Goal: Information Seeking & Learning: Learn about a topic

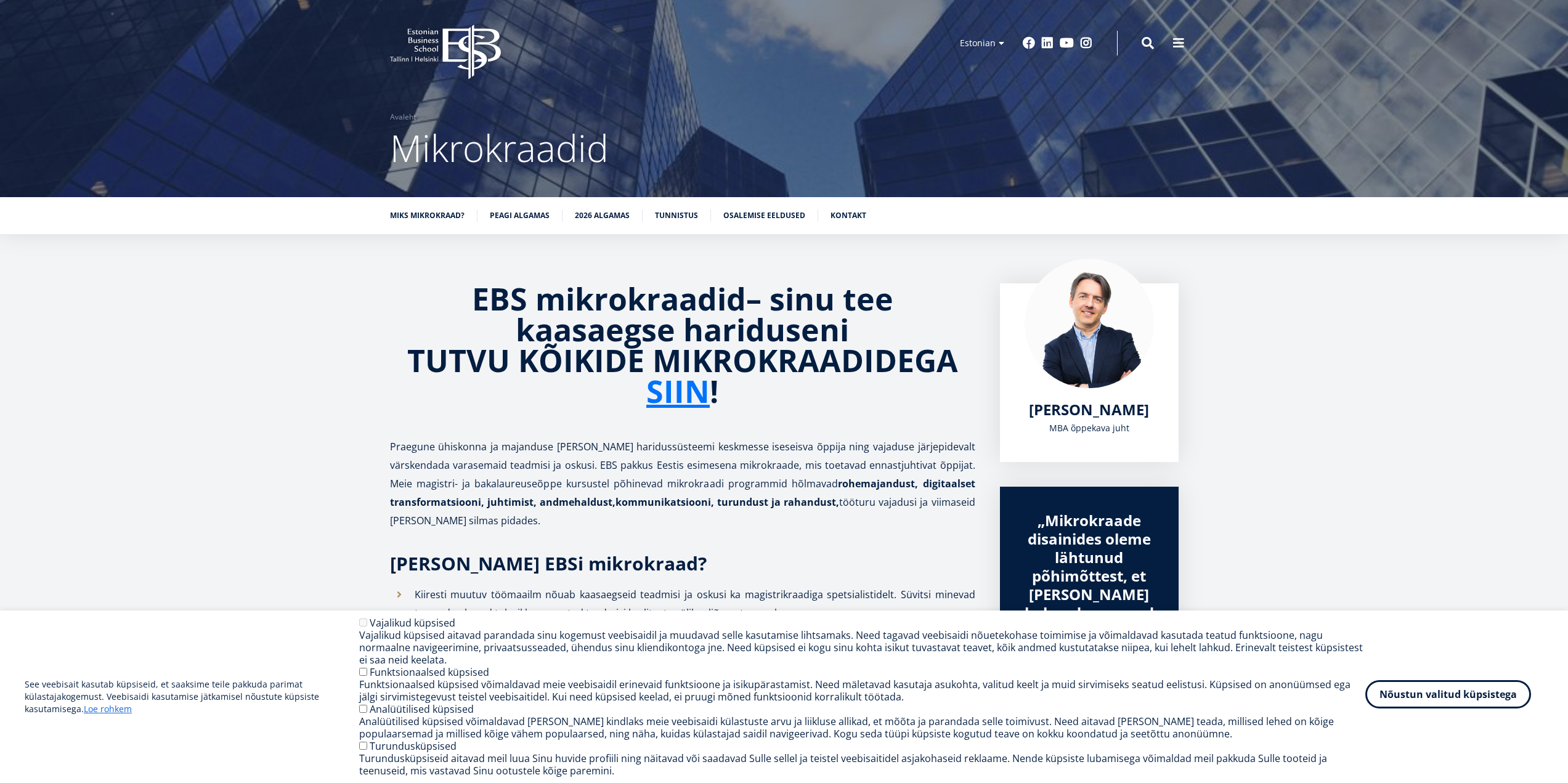
click at [1444, 703] on button "Nõustun valitud küpsistega" at bounding box center [1448, 694] width 166 height 29
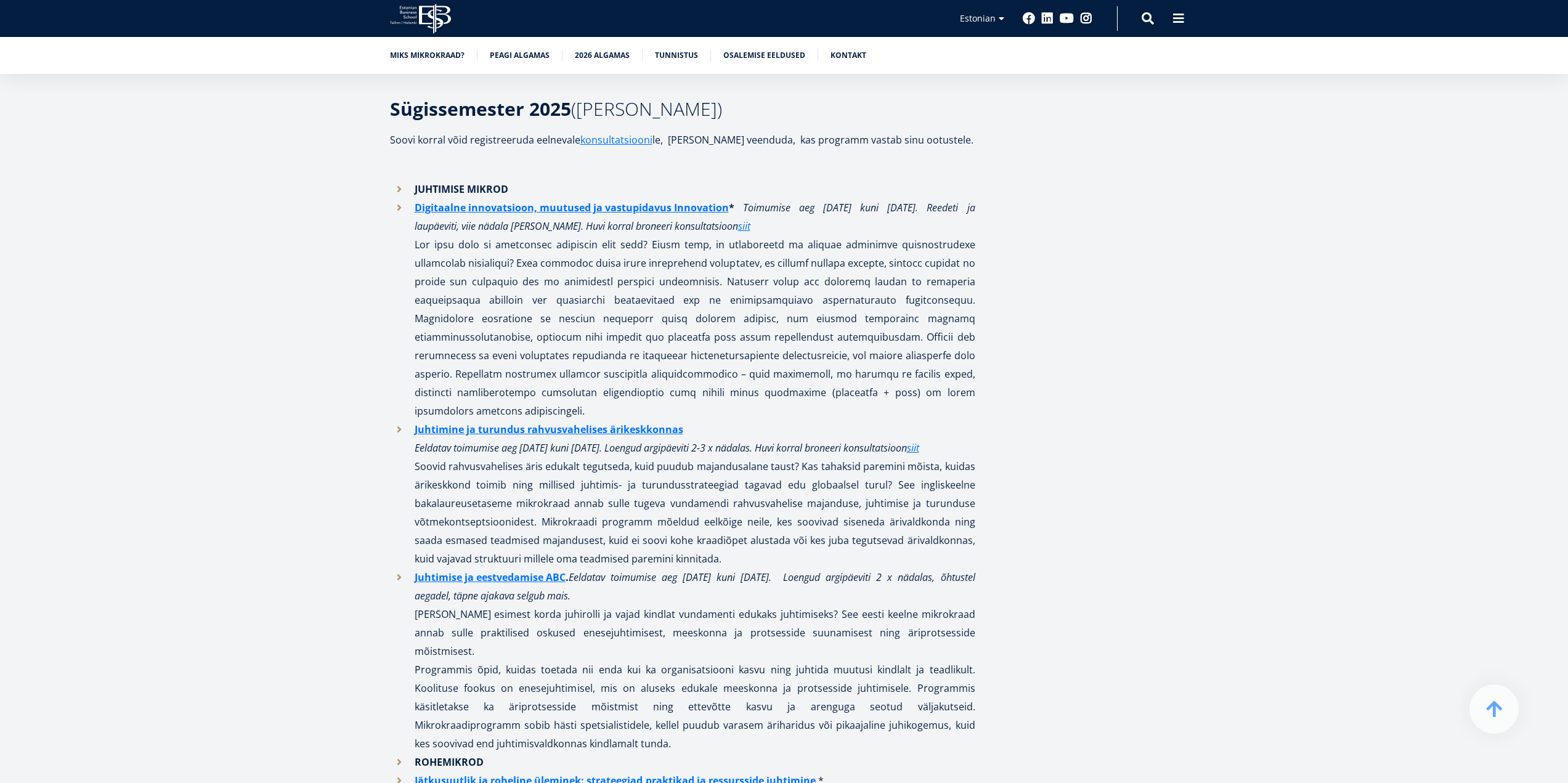
scroll to position [985, 0]
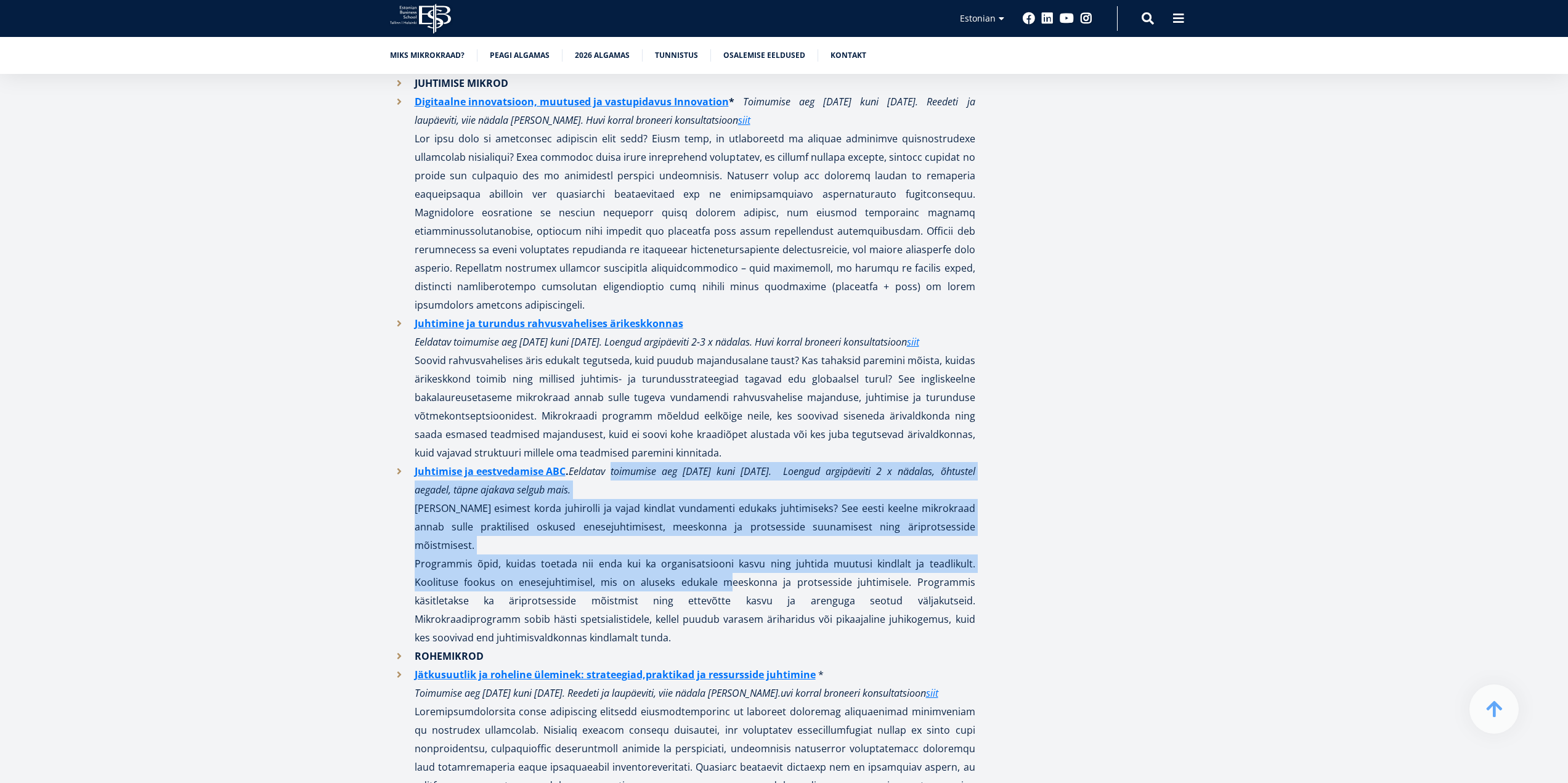
drag, startPoint x: 613, startPoint y: 473, endPoint x: 666, endPoint y: 557, distance: 99.3
click at [666, 557] on li "Juhtimise ja eestvedamise ABC . Eeldatav toimumise aeg [DATE] kuni [DATE]. Loen…" at bounding box center [683, 554] width 586 height 185
click at [656, 555] on p "Programmis õpid, kuidas toetada nii enda kui ka organisatsiooni kasvu ning juht…" at bounding box center [694, 600] width 561 height 92
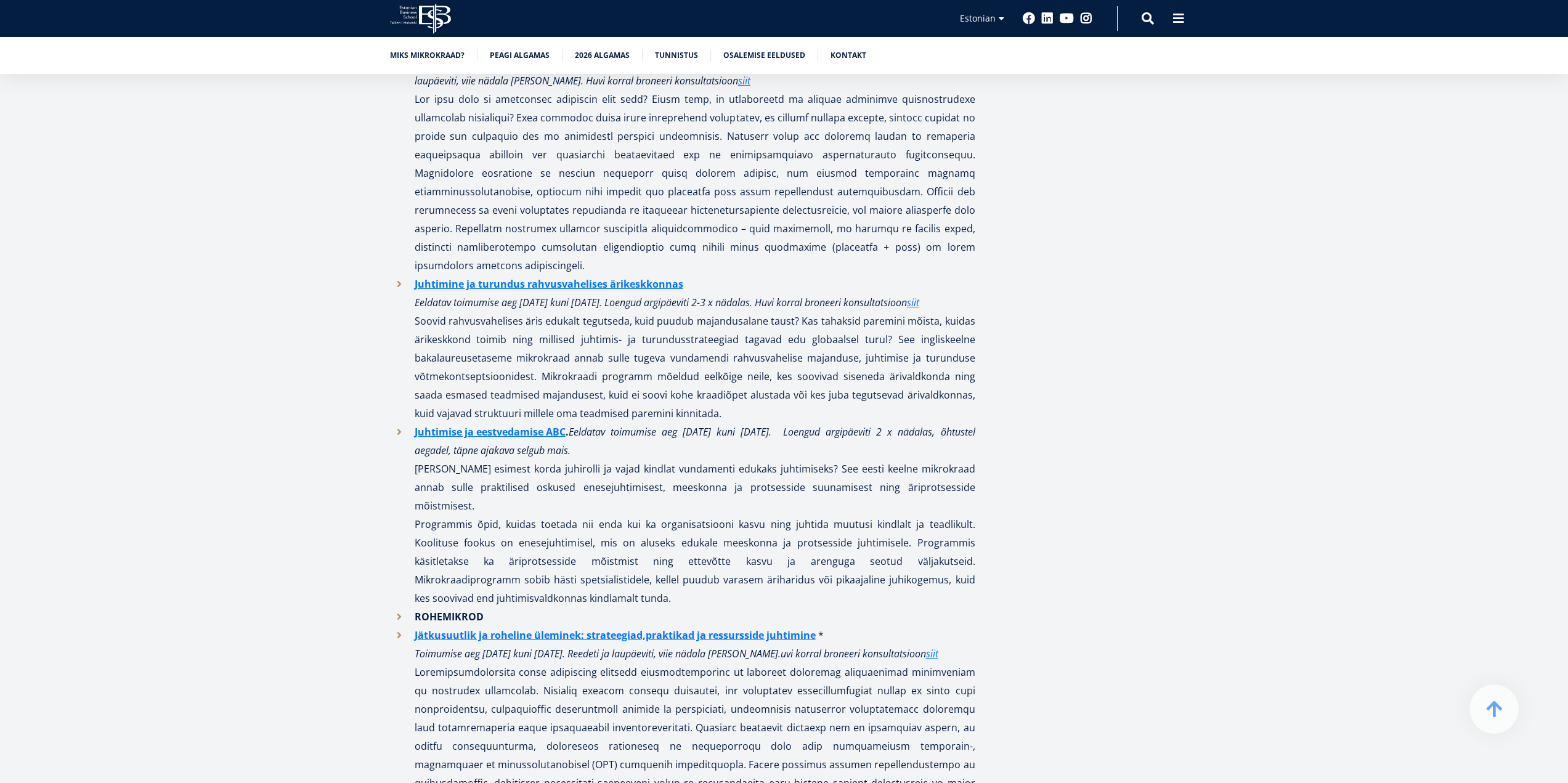
scroll to position [1047, 0]
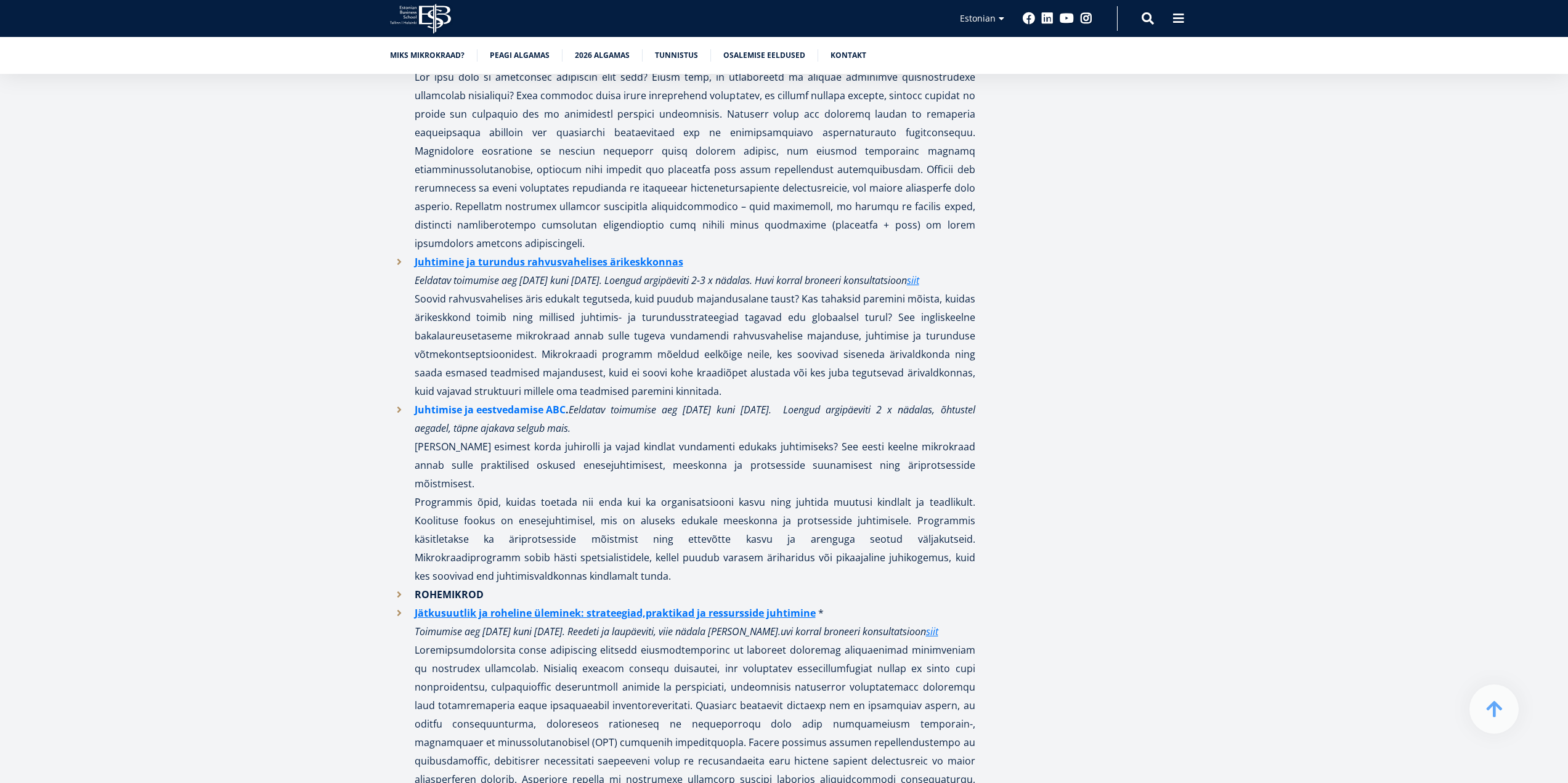
click at [446, 409] on link "Juhtimise ja eestvedamise ABC" at bounding box center [490, 410] width 151 height 18
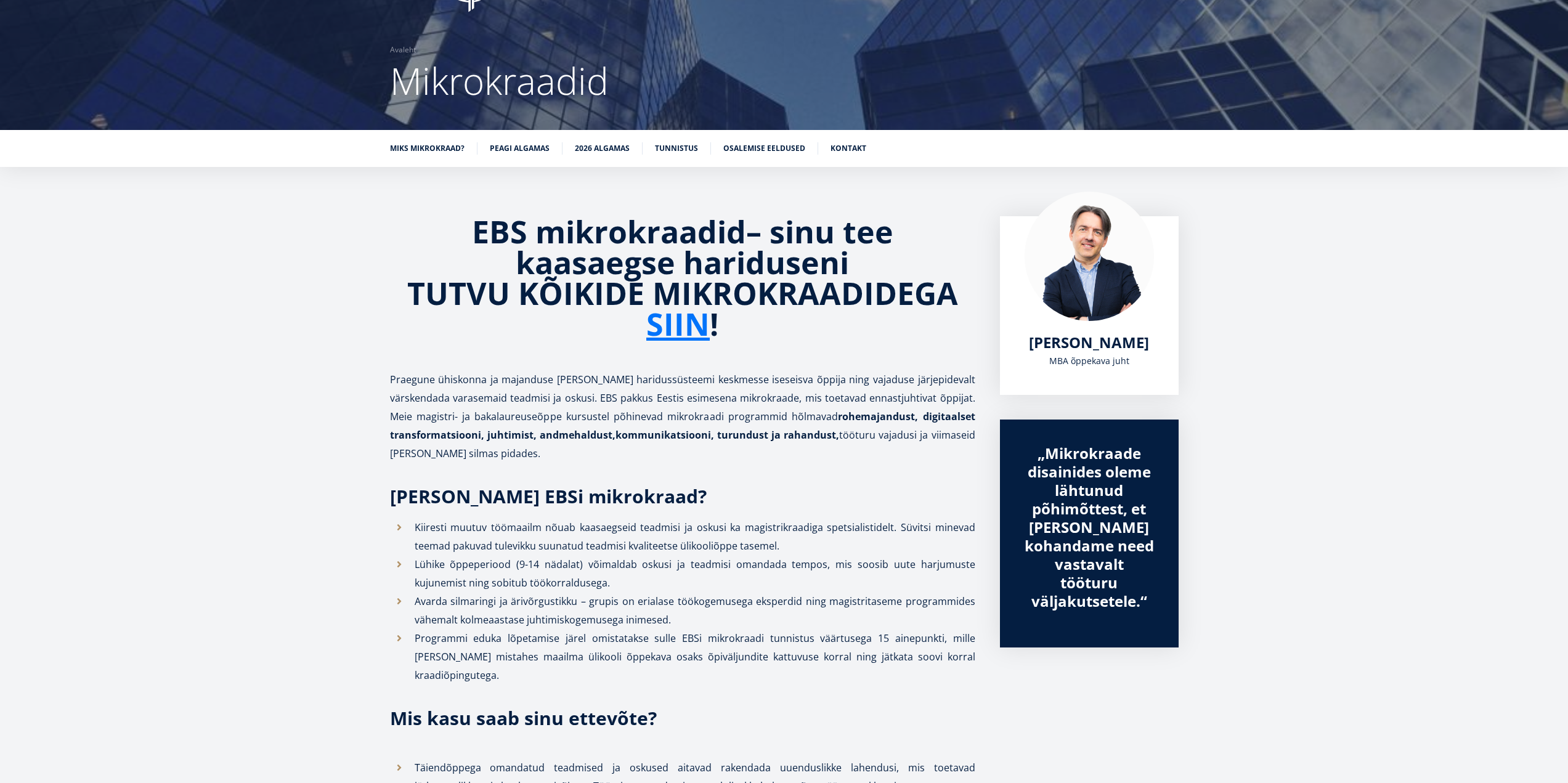
scroll to position [0, 0]
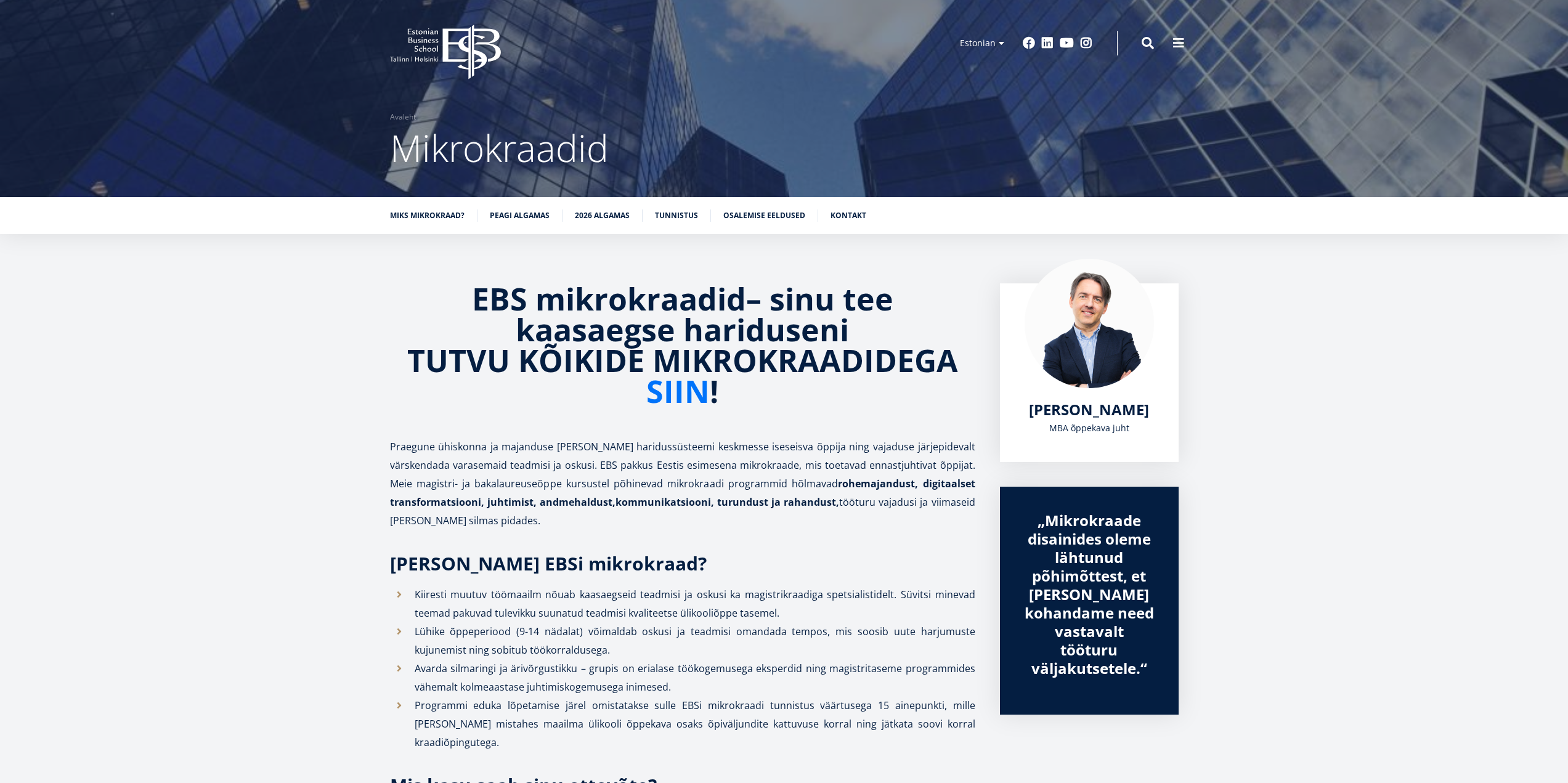
click at [688, 398] on link "SIIN" at bounding box center [678, 391] width 63 height 31
click at [525, 213] on link "Peagi algamas" at bounding box center [519, 214] width 60 height 12
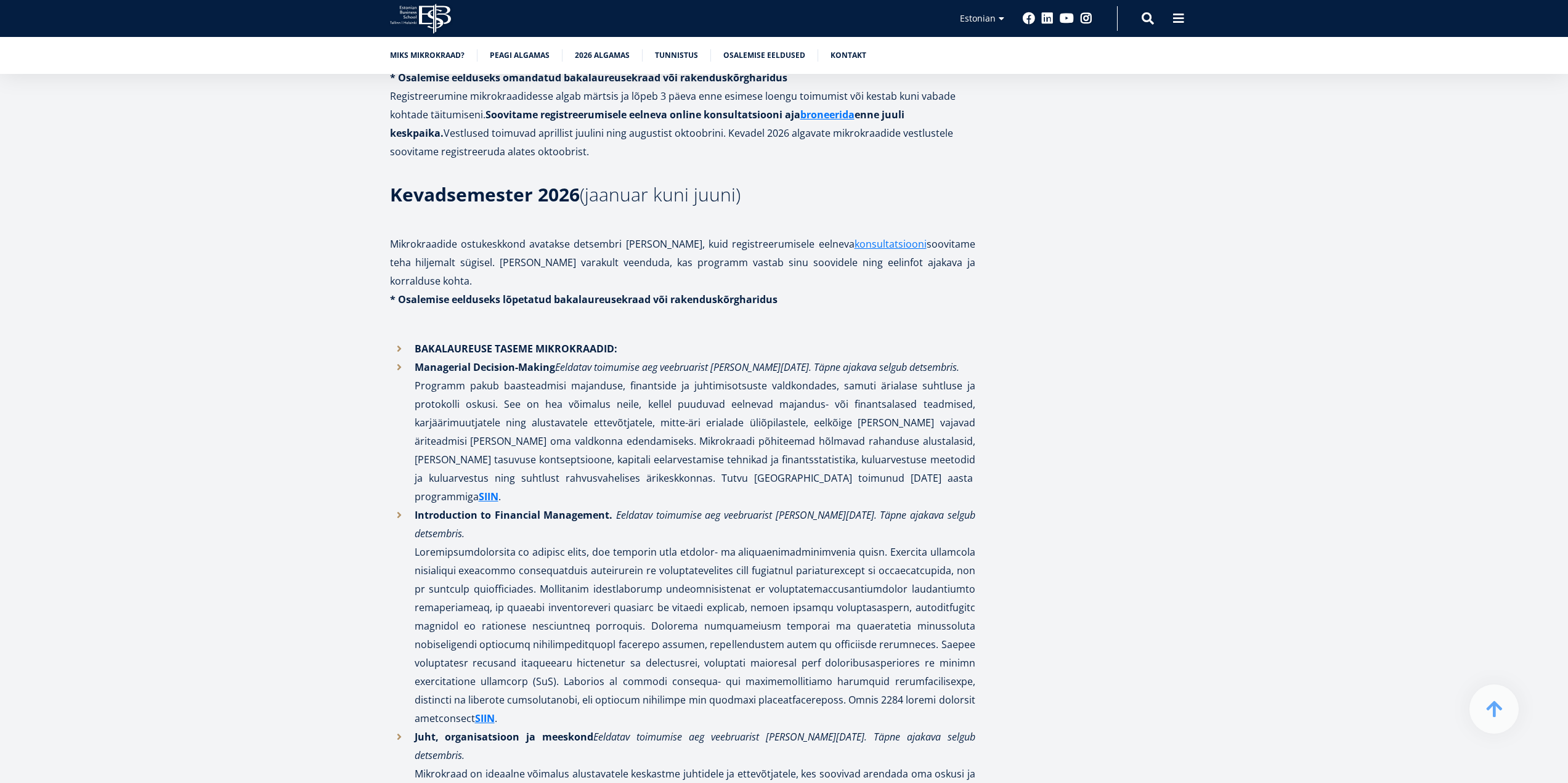
scroll to position [2187, 0]
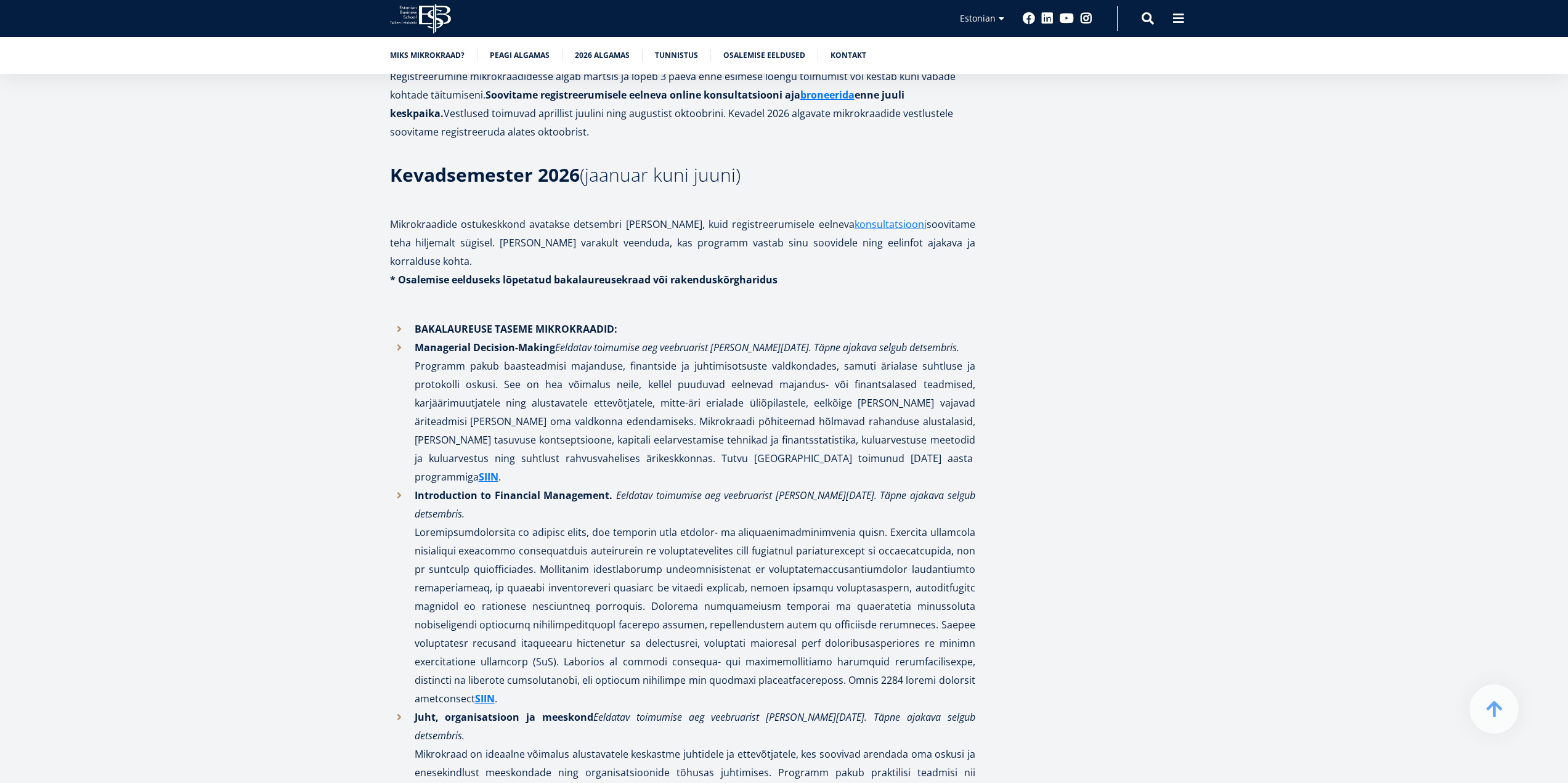
drag, startPoint x: 417, startPoint y: 605, endPoint x: 583, endPoint y: 606, distance: 166.0
click at [583, 710] on strong "Juht, organisatsioon ja meeskond" at bounding box center [504, 717] width 180 height 14
click at [803, 710] on em "Eeldatav toimumise aeg veebruarist [PERSON_NAME][DATE]. Täpne ajakava selgub de…" at bounding box center [694, 726] width 561 height 32
drag, startPoint x: 414, startPoint y: 604, endPoint x: 577, endPoint y: 612, distance: 163.2
click at [577, 710] on strong "Juht, organisatsioon ja meeskond" at bounding box center [504, 717] width 180 height 14
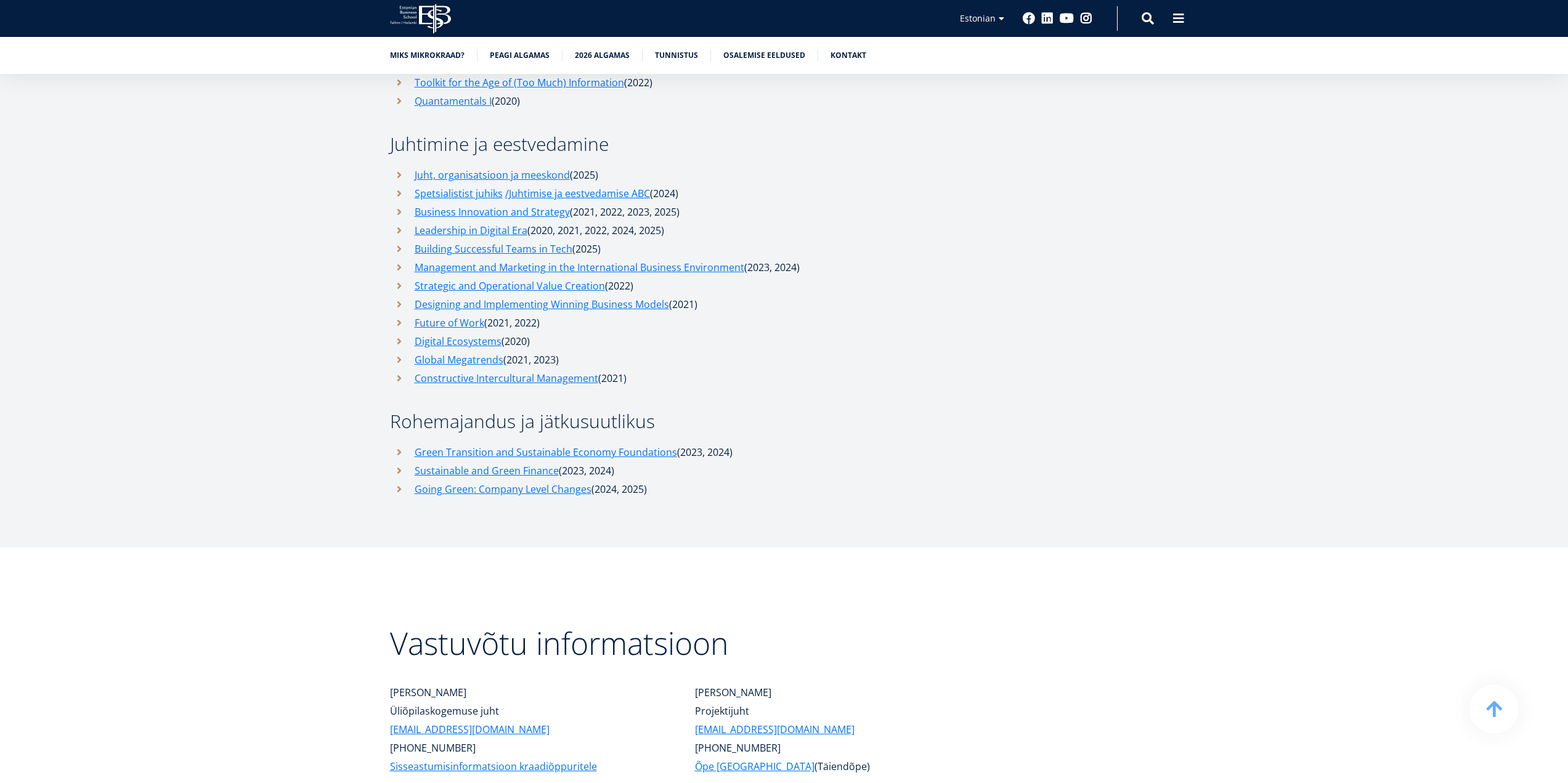
scroll to position [4773, 0]
